Goal: Transaction & Acquisition: Purchase product/service

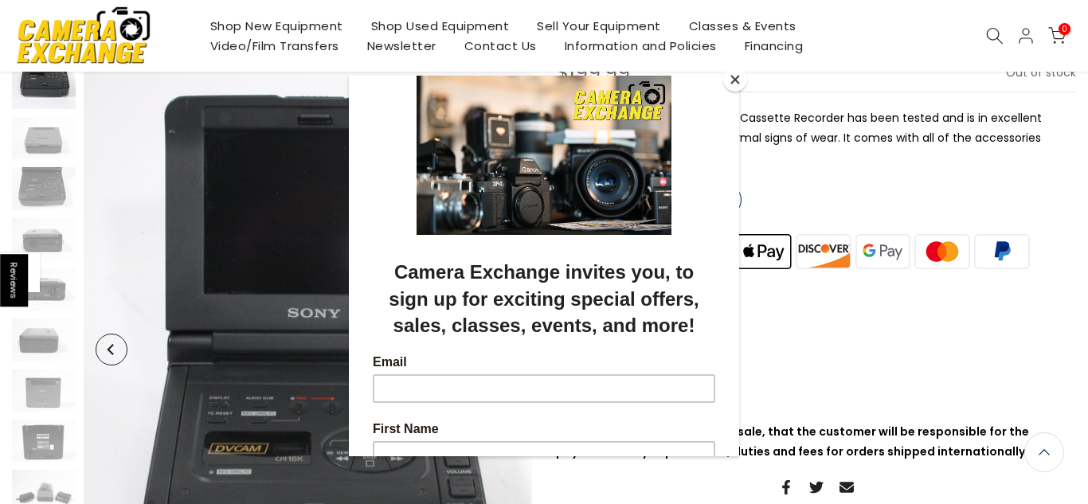
scroll to position [175, 0]
click at [733, 77] on button "Close" at bounding box center [735, 80] width 24 height 24
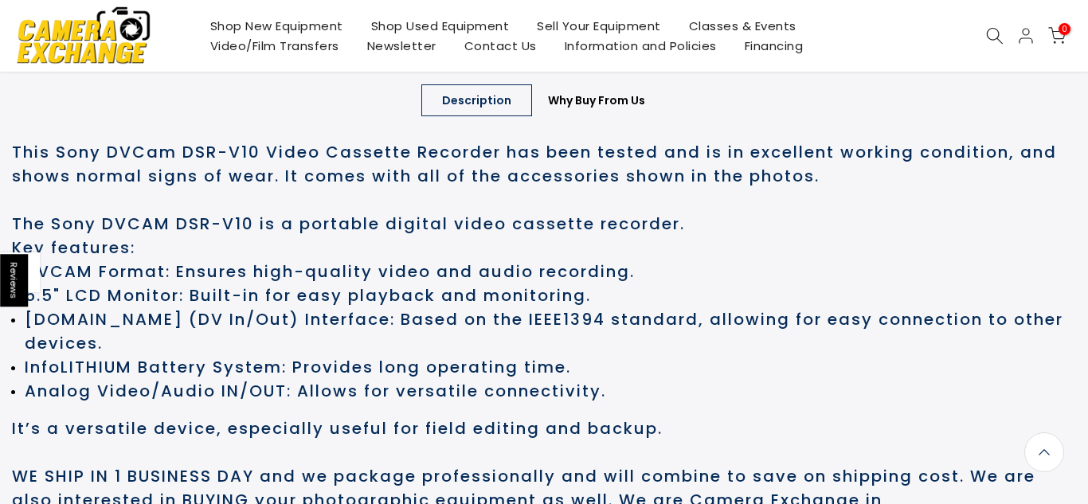
scroll to position [865, 0]
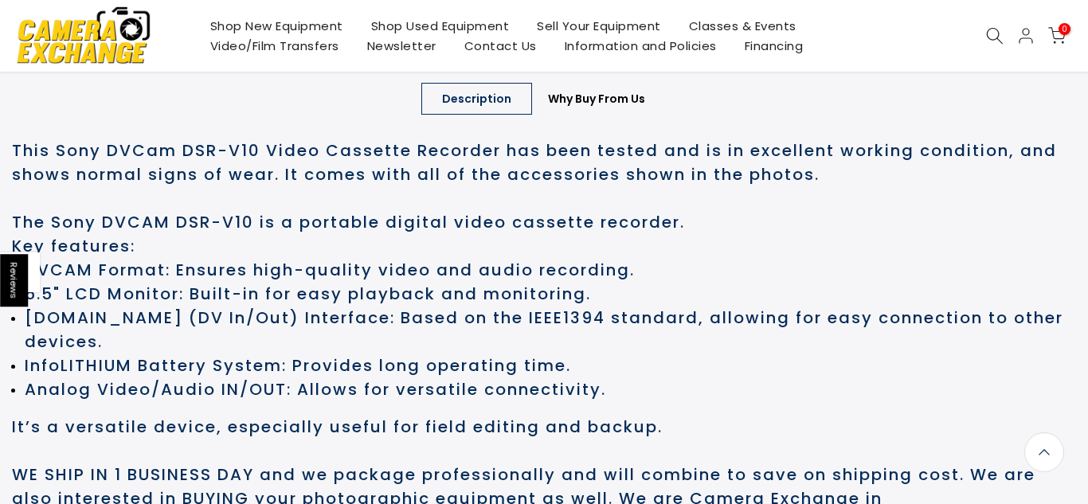
click at [71, 230] on h2 "The Sony DVCAM DSR-V10 is a portable digital video cassette recorder." at bounding box center [544, 222] width 1065 height 24
drag, startPoint x: 53, startPoint y: 218, endPoint x: 253, endPoint y: 218, distance: 199.2
click at [253, 218] on h2 "The Sony DVCAM DSR-V10 is a portable digital video cassette recorder." at bounding box center [544, 222] width 1065 height 24
copy h2 "Sony DVCAM DSR-V10"
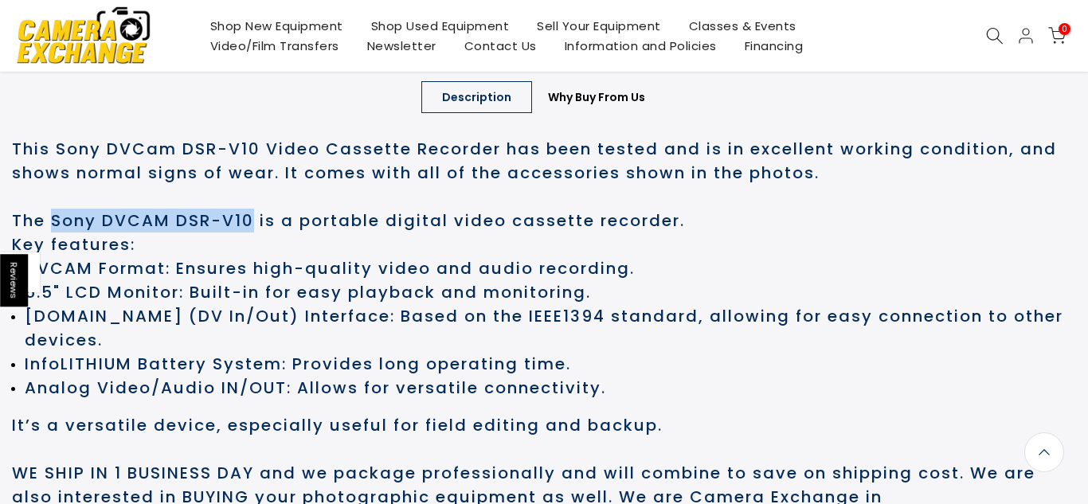
scroll to position [864, 0]
